Goal: Information Seeking & Learning: Find specific fact

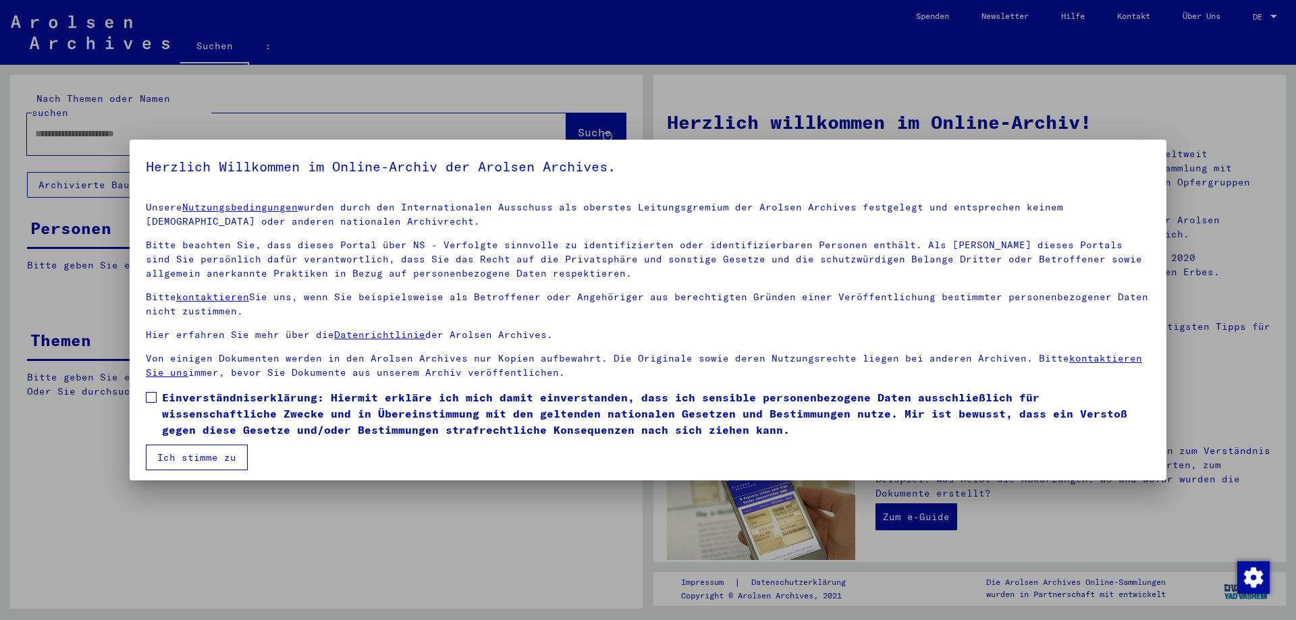
click at [153, 395] on span at bounding box center [151, 397] width 11 height 11
click at [189, 459] on font "Ich stimme zu" at bounding box center [196, 458] width 79 height 12
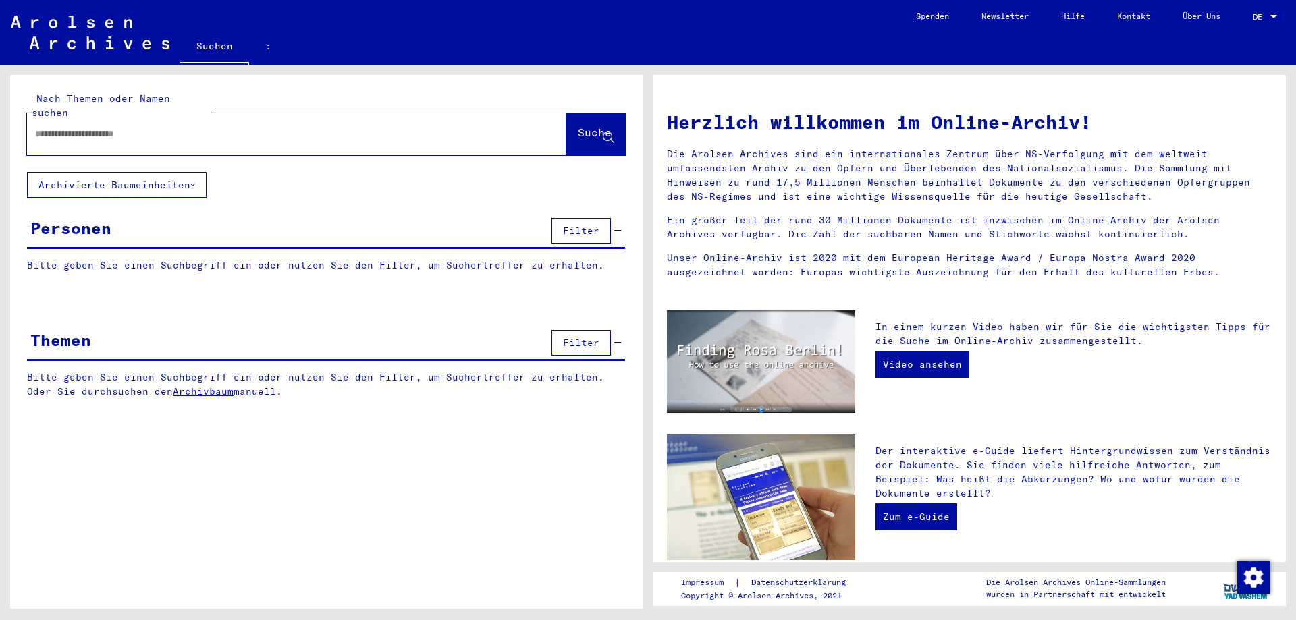
click at [208, 127] on input "text" at bounding box center [280, 134] width 491 height 14
paste input "**********"
type input "**********"
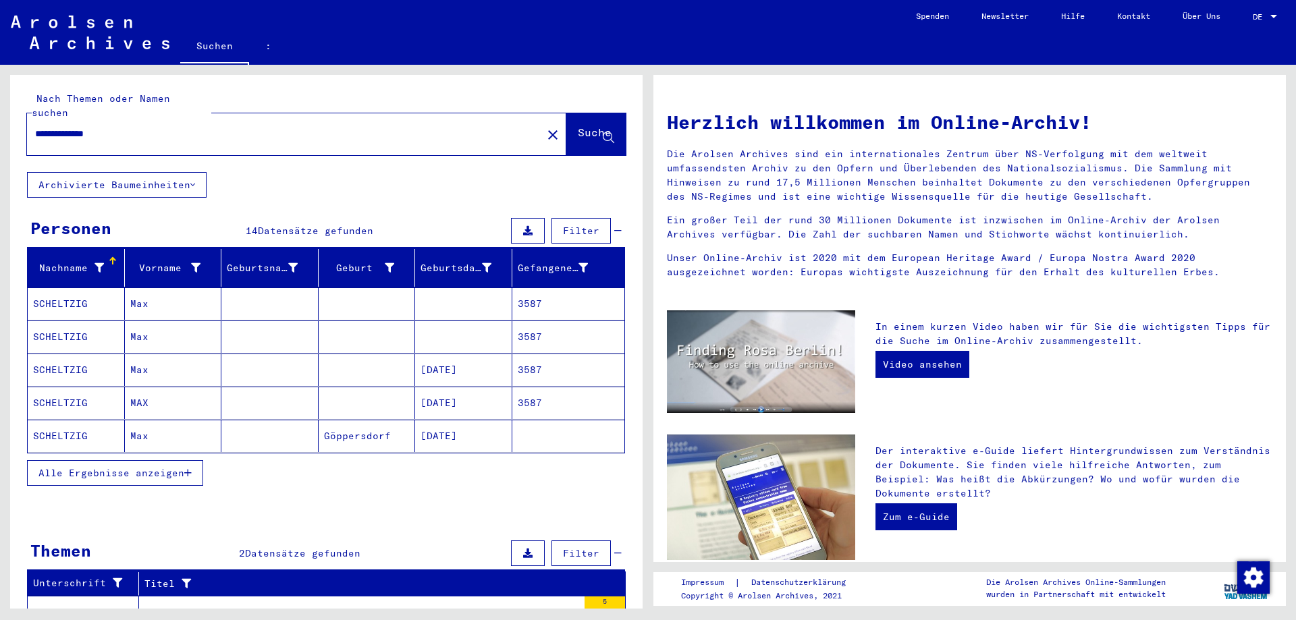
click at [68, 298] on font "SCHELTZIG" at bounding box center [60, 304] width 55 height 12
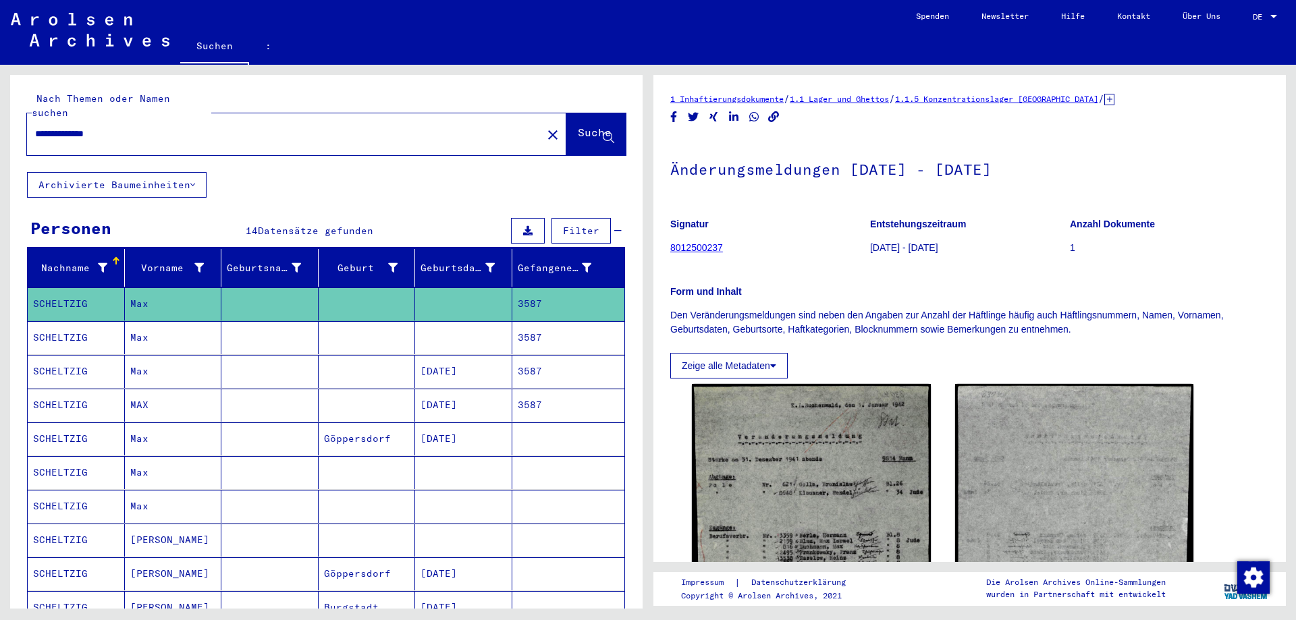
click at [72, 331] on font "SCHELTZIG" at bounding box center [60, 337] width 55 height 12
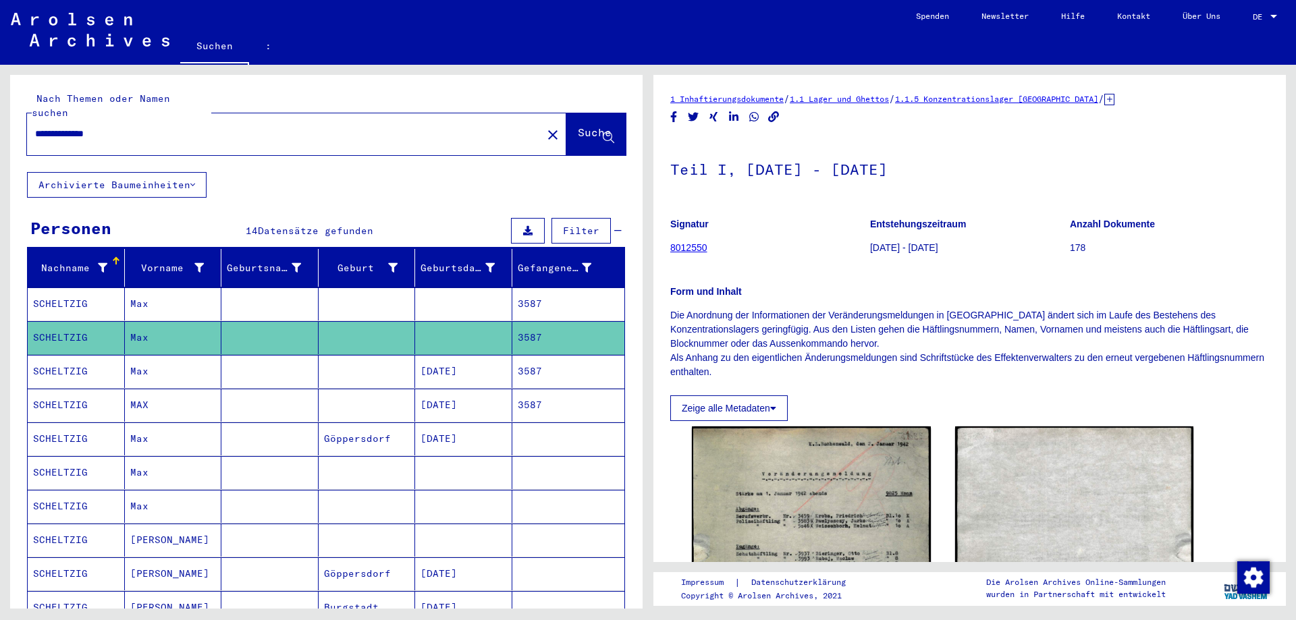
click at [57, 365] on font "SCHELTZIG" at bounding box center [60, 371] width 55 height 12
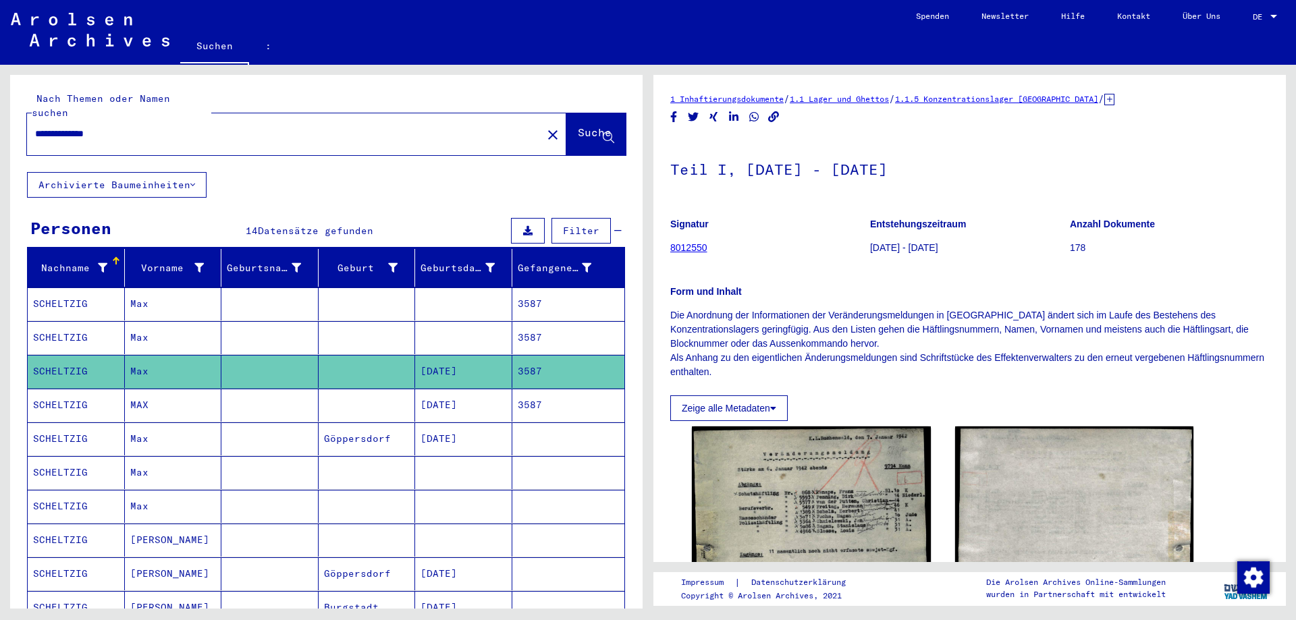
click at [63, 399] on font "SCHELTZIG" at bounding box center [60, 405] width 55 height 12
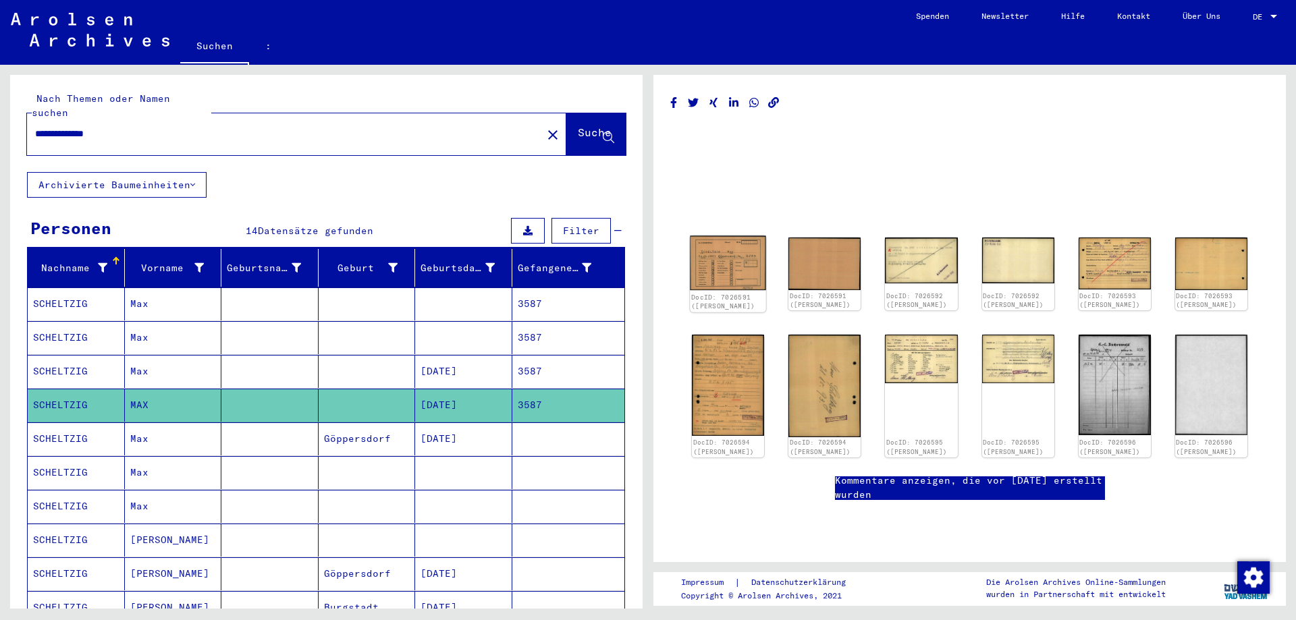
click at [739, 282] on img at bounding box center [728, 263] width 76 height 55
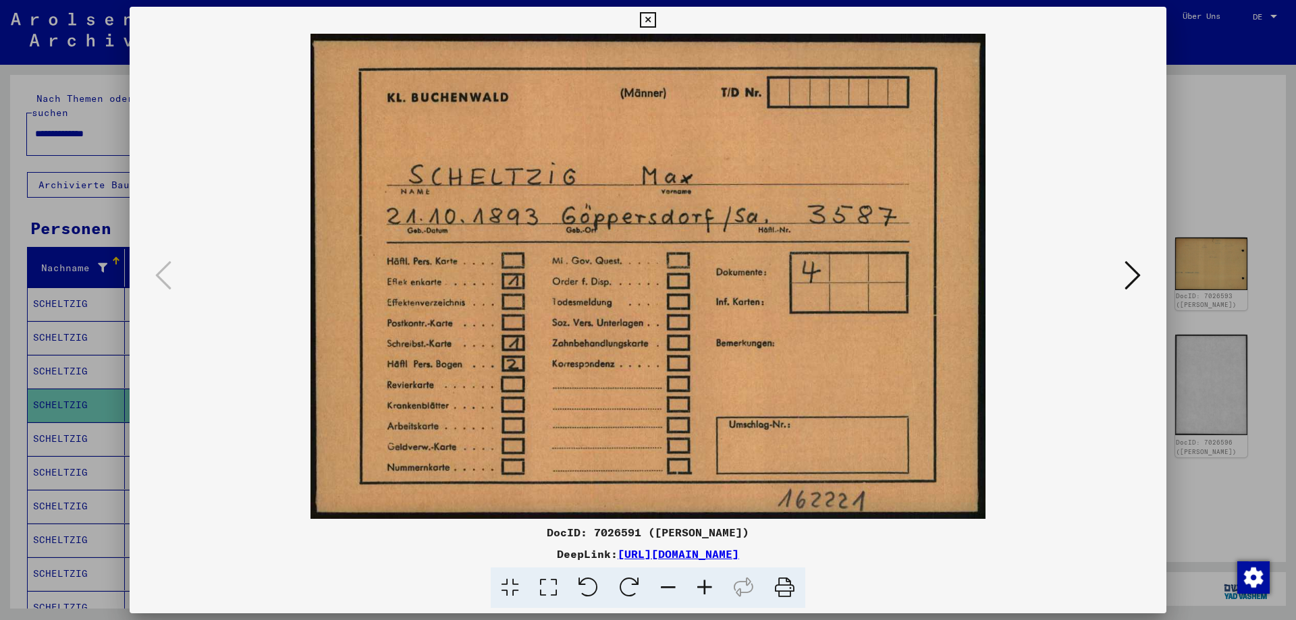
drag, startPoint x: 894, startPoint y: 555, endPoint x: 483, endPoint y: 553, distance: 411.2
click at [483, 553] on div "DeepLink: [URL][DOMAIN_NAME]" at bounding box center [648, 554] width 1037 height 16
copy font "[URL][DOMAIN_NAME]"
click at [1138, 271] on icon at bounding box center [1133, 275] width 16 height 32
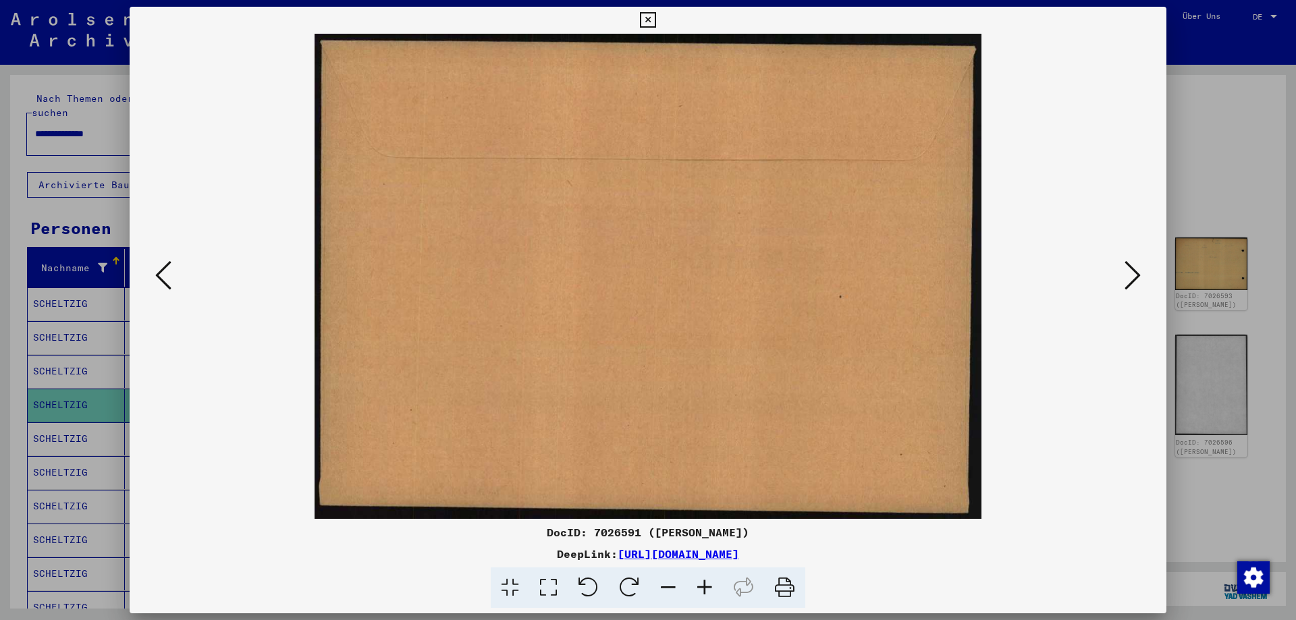
click at [1138, 271] on icon at bounding box center [1133, 275] width 16 height 32
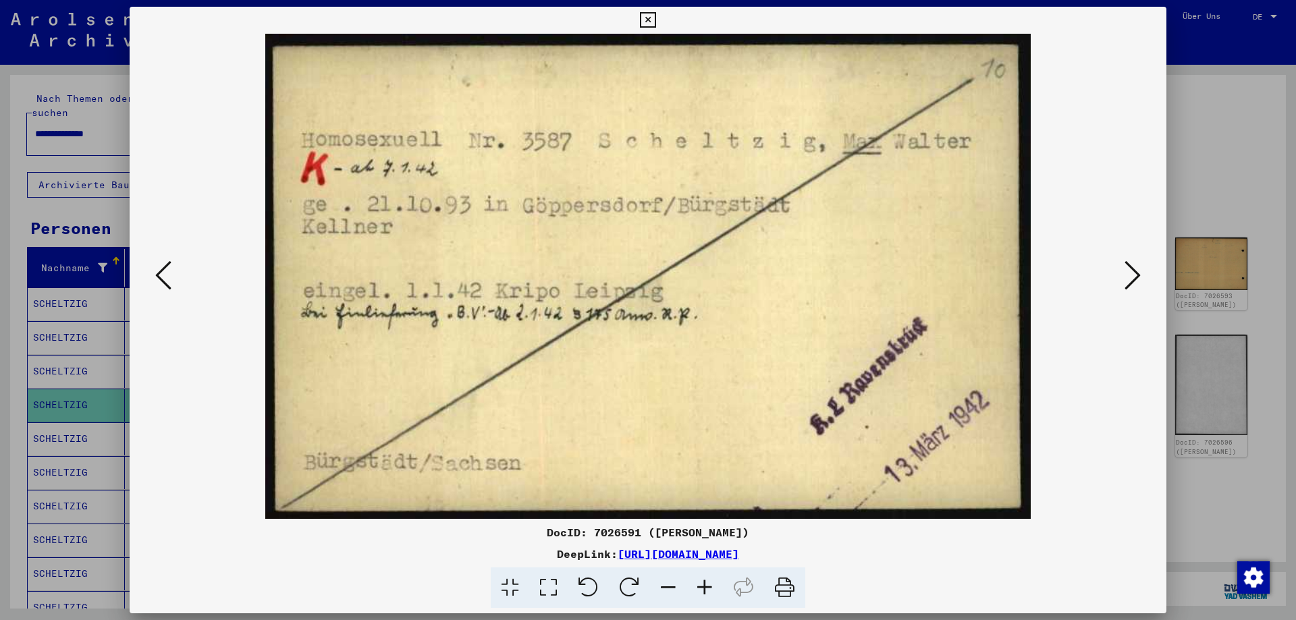
copy font "[URL][DOMAIN_NAME]"
click at [1136, 271] on icon at bounding box center [1133, 275] width 16 height 32
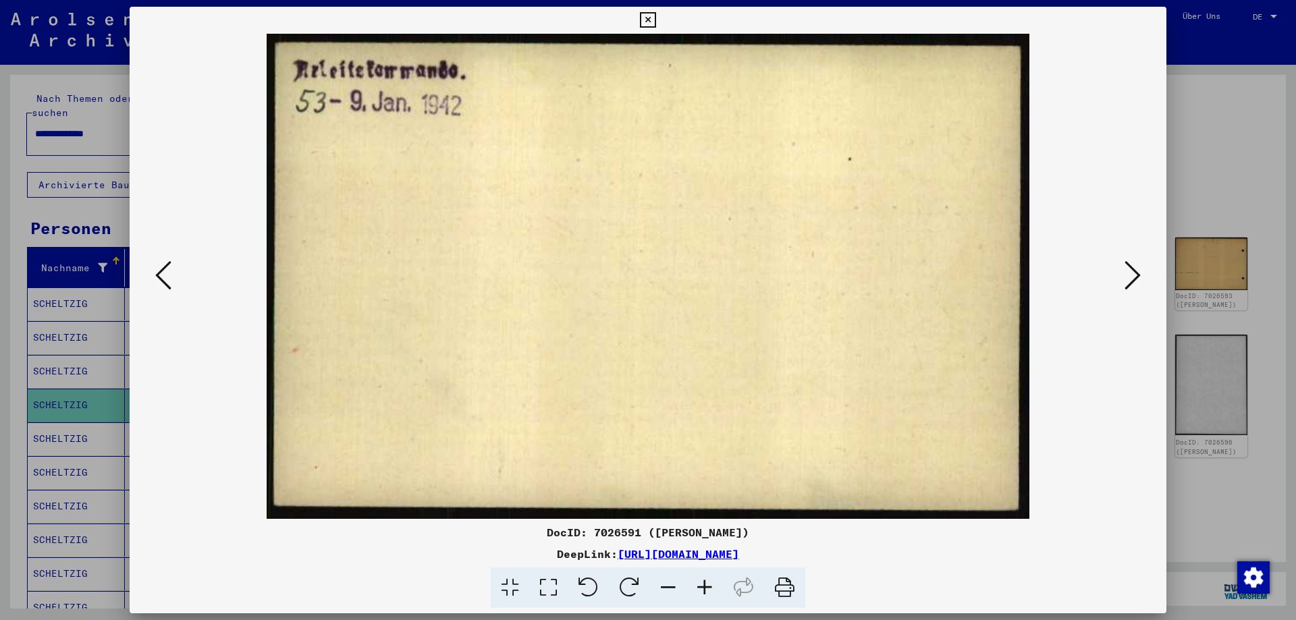
click at [1136, 272] on icon at bounding box center [1133, 275] width 16 height 32
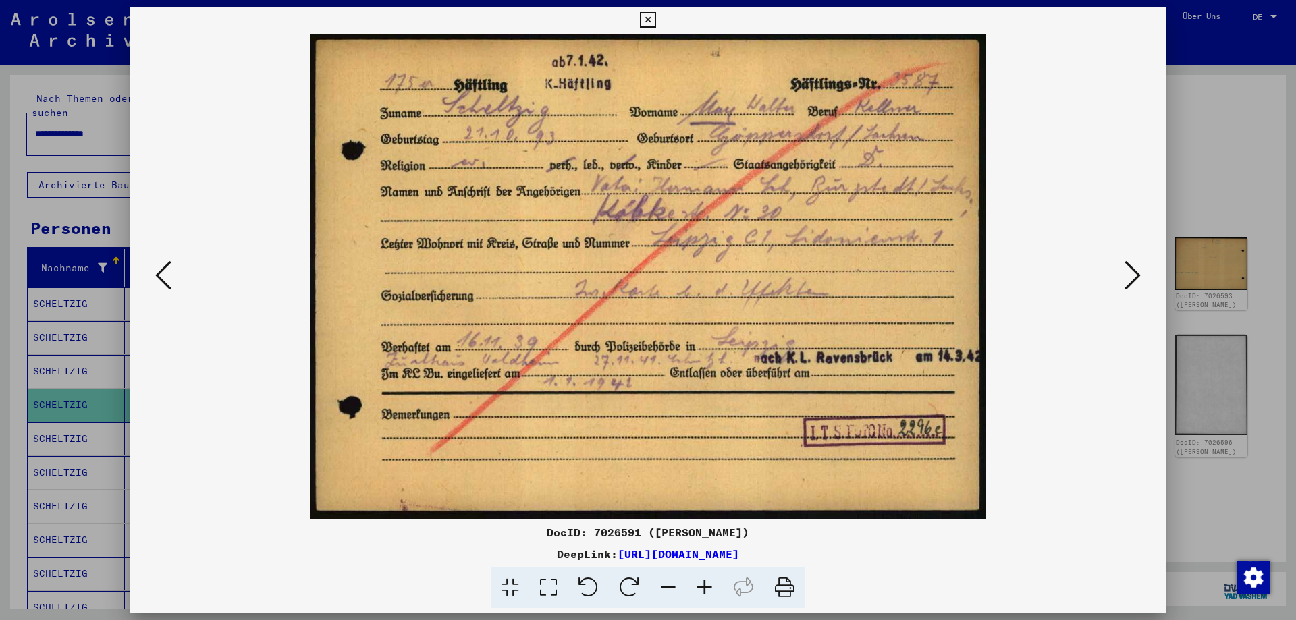
click at [652, 20] on icon at bounding box center [648, 20] width 16 height 16
